Goal: Transaction & Acquisition: Purchase product/service

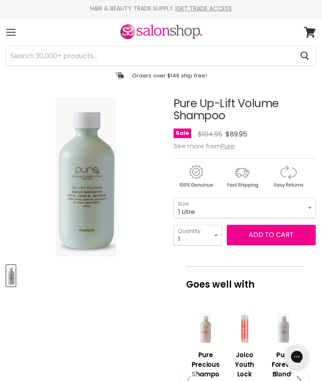
scroll to position [2, 0]
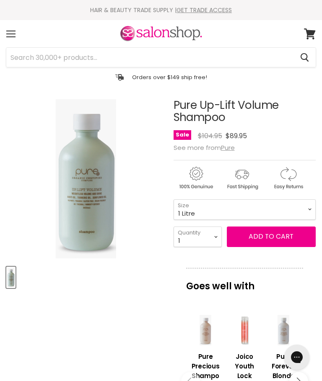
click at [278, 244] on button "Add to cart" at bounding box center [271, 237] width 89 height 20
click at [277, 241] on span "Add to cart" at bounding box center [271, 237] width 45 height 10
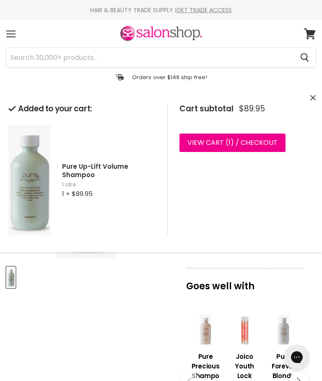
click at [236, 143] on link "View cart ( 1 ) / Checkout" at bounding box center [232, 143] width 106 height 18
